Goal: Communication & Community: Answer question/provide support

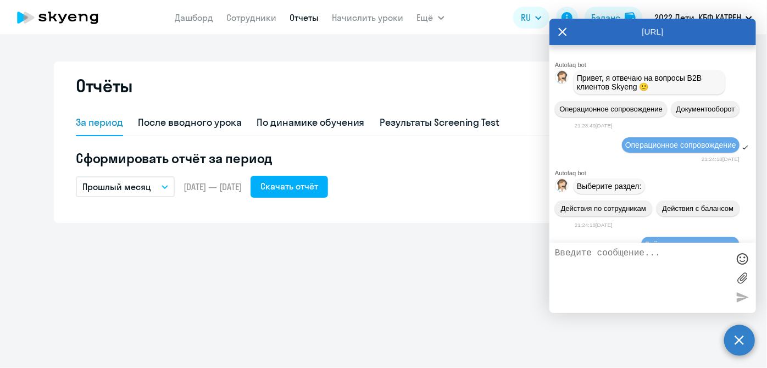
scroll to position [136015, 0]
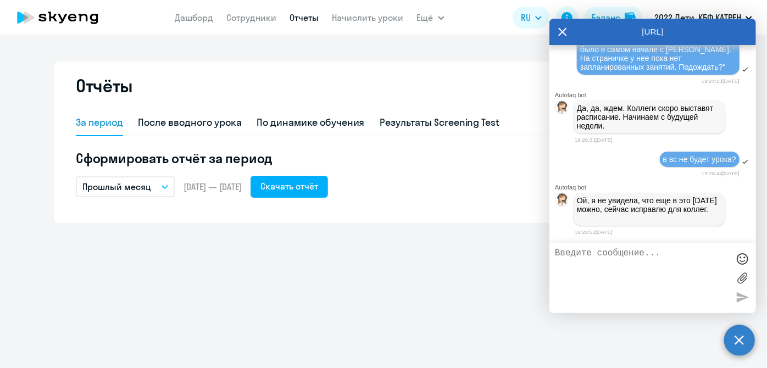
click at [627, 277] on textarea at bounding box center [642, 277] width 174 height 59
type textarea "благодарю"
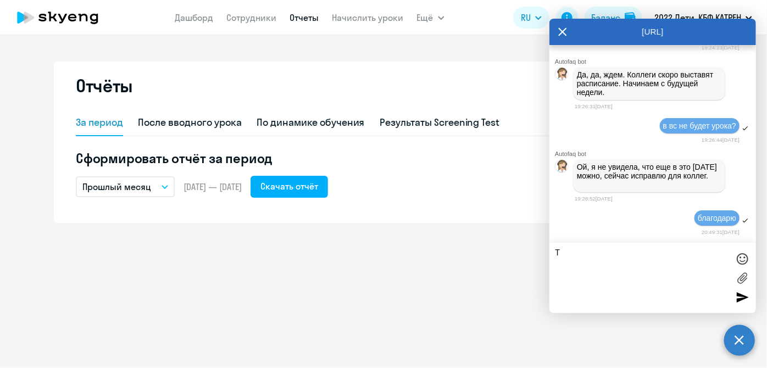
scroll to position [136048, 0]
paste textarea "[EMAIL_ADDRESS][DOMAIN_NAME]"
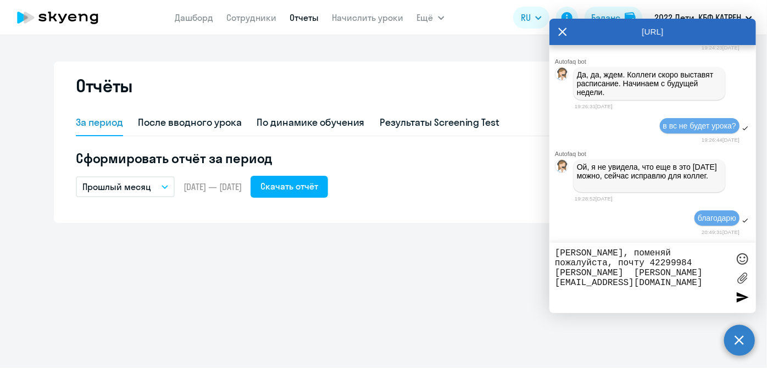
click at [555, 283] on textarea "[PERSON_NAME], поменяй пожалуйста, почту 42299984 [PERSON_NAME] [PERSON_NAME][E…" at bounding box center [642, 277] width 174 height 59
click at [639, 284] on textarea "[PERSON_NAME], поменяй пожалуйста, почту 42299984 [PERSON_NAME] [PERSON_NAME][E…" at bounding box center [642, 277] width 174 height 59
type textarea "[PERSON_NAME], поменяй пожалуйста, почту 42299984 [PERSON_NAME] [PERSON_NAME][E…"
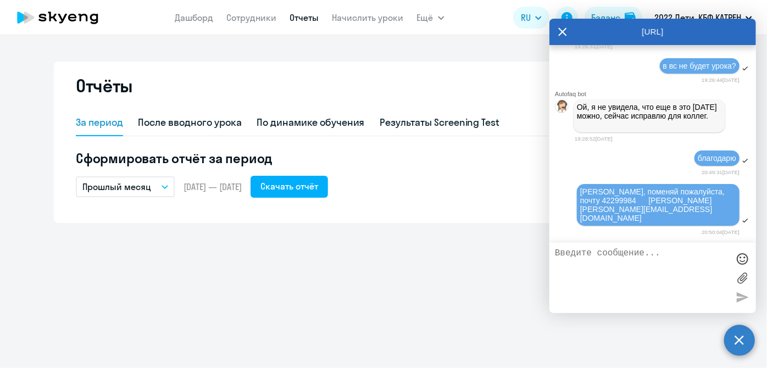
scroll to position [136099, 0]
click at [615, 277] on textarea at bounding box center [642, 277] width 174 height 59
type textarea "т"
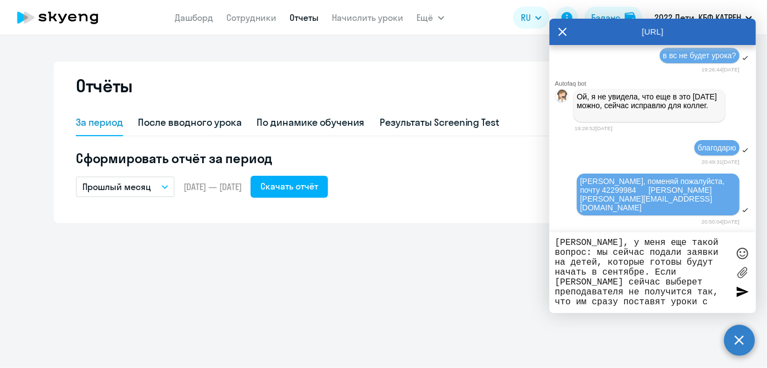
type textarea "[PERSON_NAME], у меня еще такой вопрос: мы сейчас подали заявки на детей, котор…"
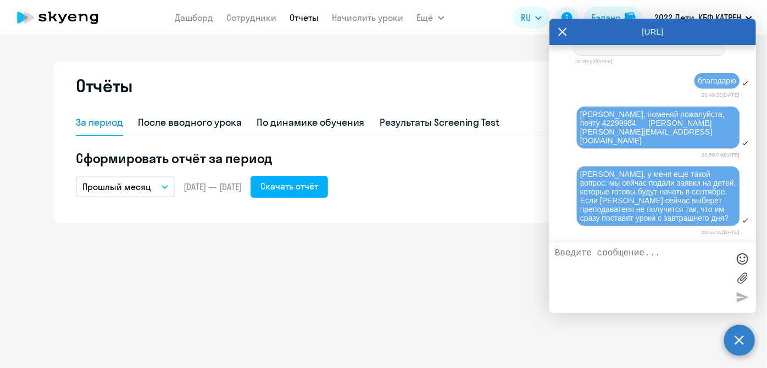
scroll to position [136177, 0]
click at [342, 21] on link "Начислить уроки" at bounding box center [367, 17] width 71 height 11
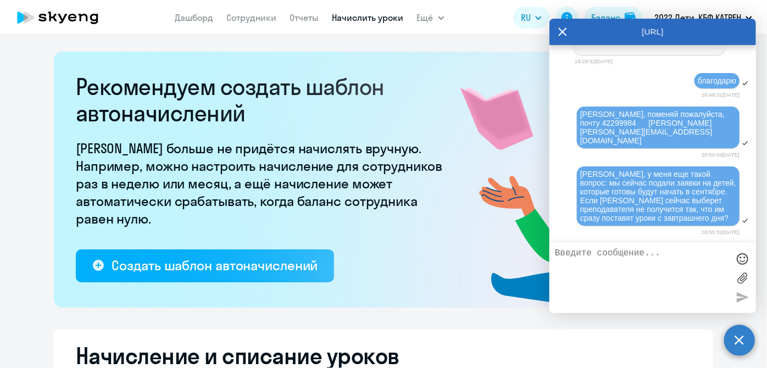
click at [736, 343] on circle at bounding box center [739, 340] width 31 height 31
click at [274, 137] on div "Рекомендуем создать шаблон автоначислений Уроки больше не придётся начислять вр…" at bounding box center [263, 178] width 374 height 209
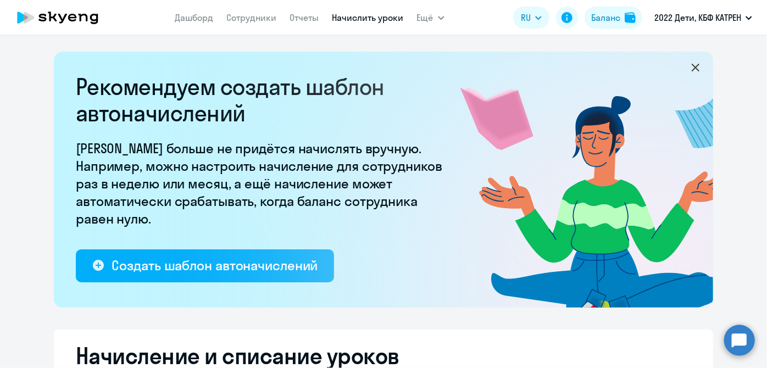
select select "10"
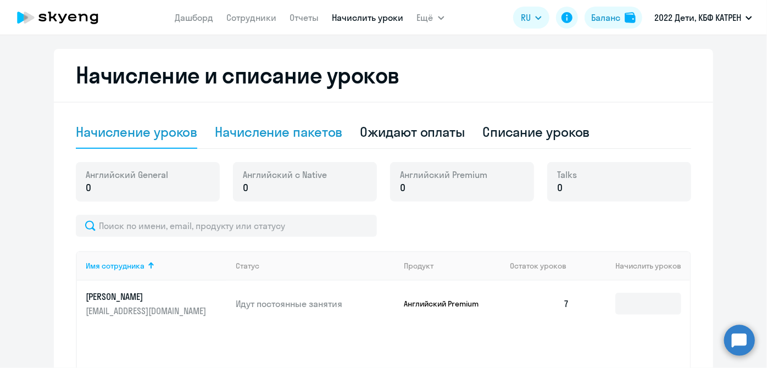
click at [274, 137] on div "Начисление пакетов" at bounding box center [278, 132] width 127 height 18
select select "10"
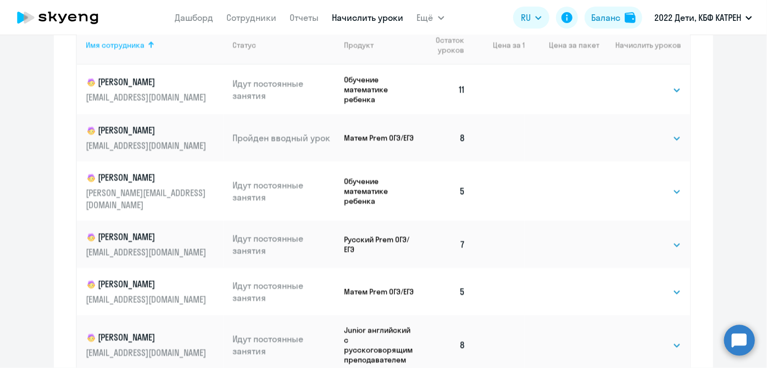
scroll to position [480, 0]
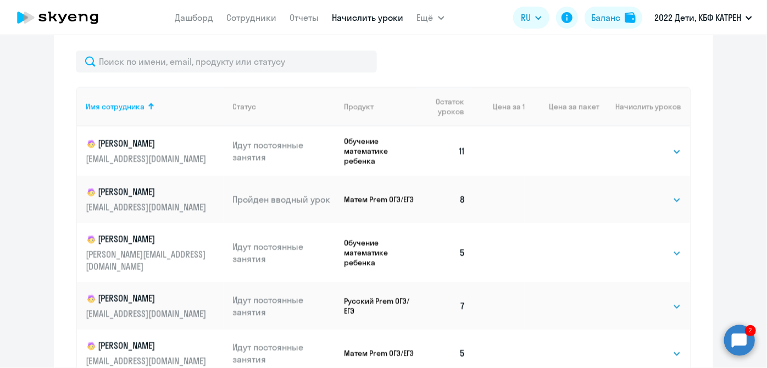
click at [739, 351] on circle at bounding box center [739, 340] width 31 height 31
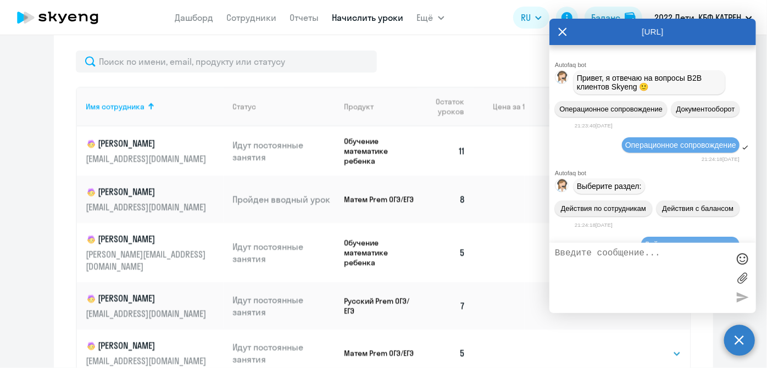
scroll to position [0, 0]
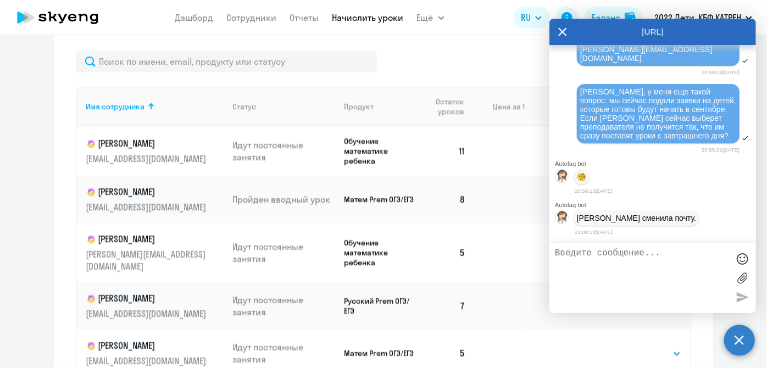
click at [607, 274] on textarea at bounding box center [642, 277] width 174 height 59
type textarea "благодарю"
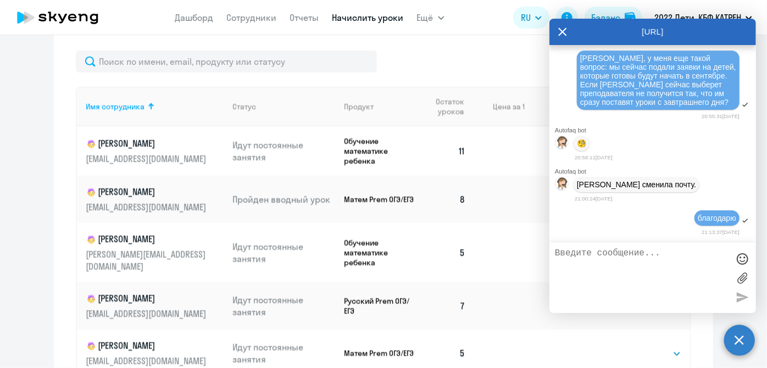
scroll to position [136296, 0]
click at [467, 63] on div at bounding box center [383, 62] width 615 height 22
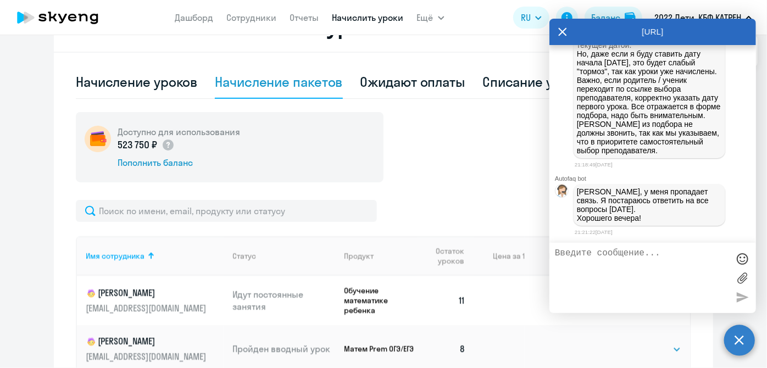
scroll to position [136546, 0]
click at [635, 264] on textarea at bounding box center [642, 277] width 174 height 59
type textarea "поняла, спасибо. буду прописывать эту информацию родителям"
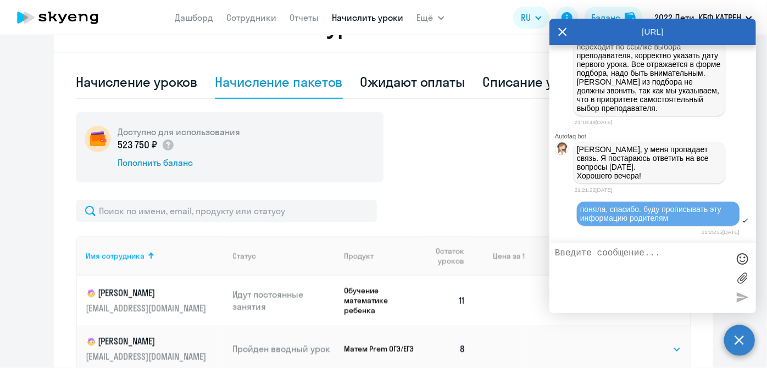
scroll to position [136589, 0]
type textarea "вопросов больше на [DATE] нет срочных, все остальное [DATE]"
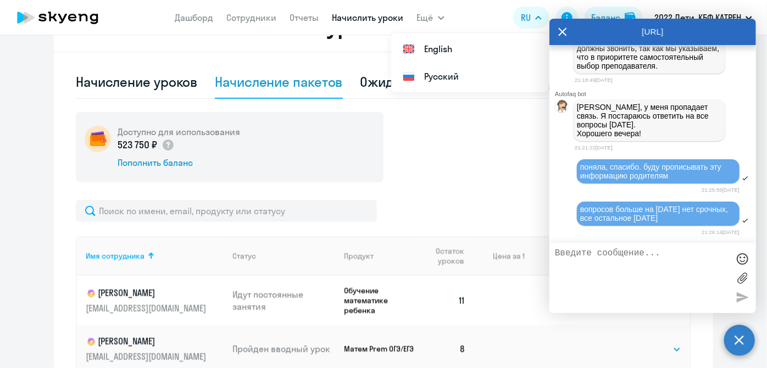
scroll to position [136630, 0]
type textarea "хорошего вечера"
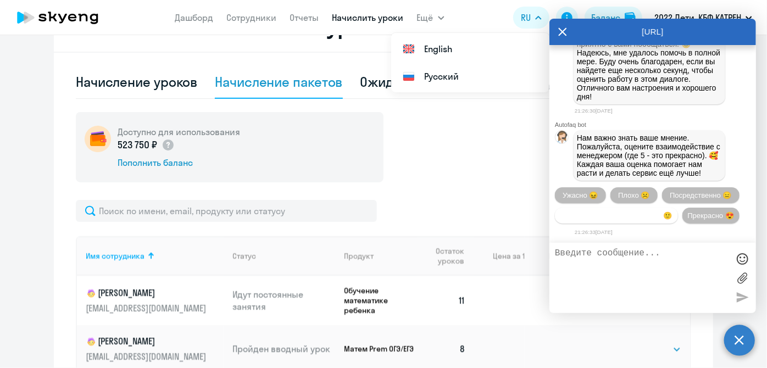
scroll to position [136934, 0]
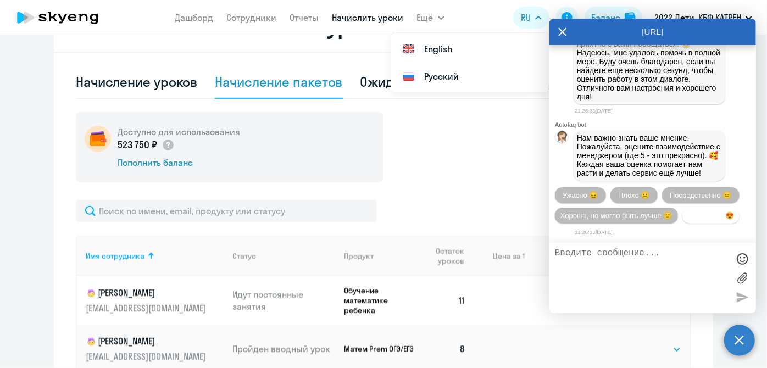
click at [683, 218] on button "Прекрасно 😍" at bounding box center [711, 216] width 57 height 16
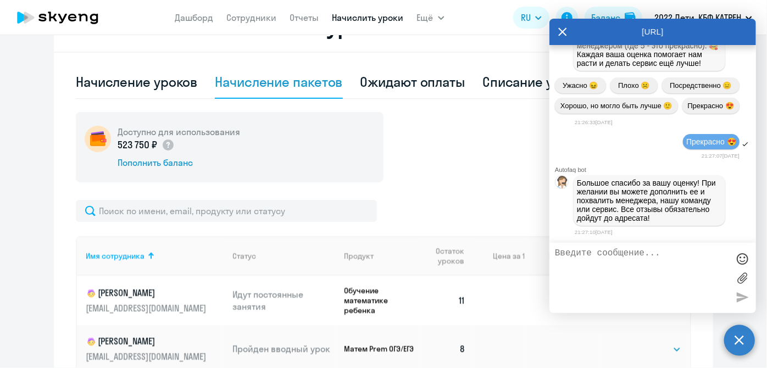
scroll to position [136469, 0]
drag, startPoint x: 578, startPoint y: 148, endPoint x: 711, endPoint y: 193, distance: 140.6
copy p "Важно, если родитель / ученик переходит по ссылке выбора преподавателя, коррект…"
